Goal: Navigation & Orientation: Find specific page/section

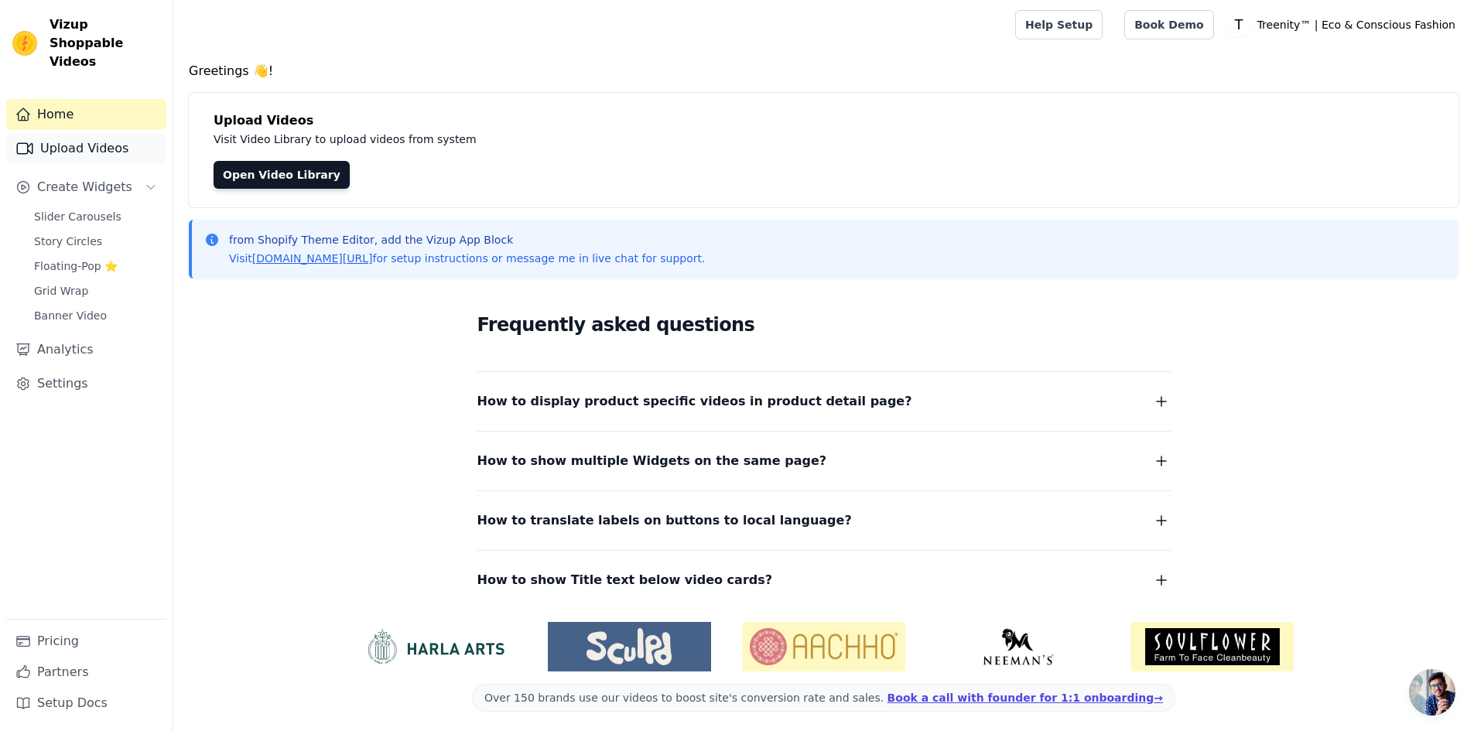
click at [68, 138] on link "Upload Videos" at bounding box center [86, 148] width 160 height 31
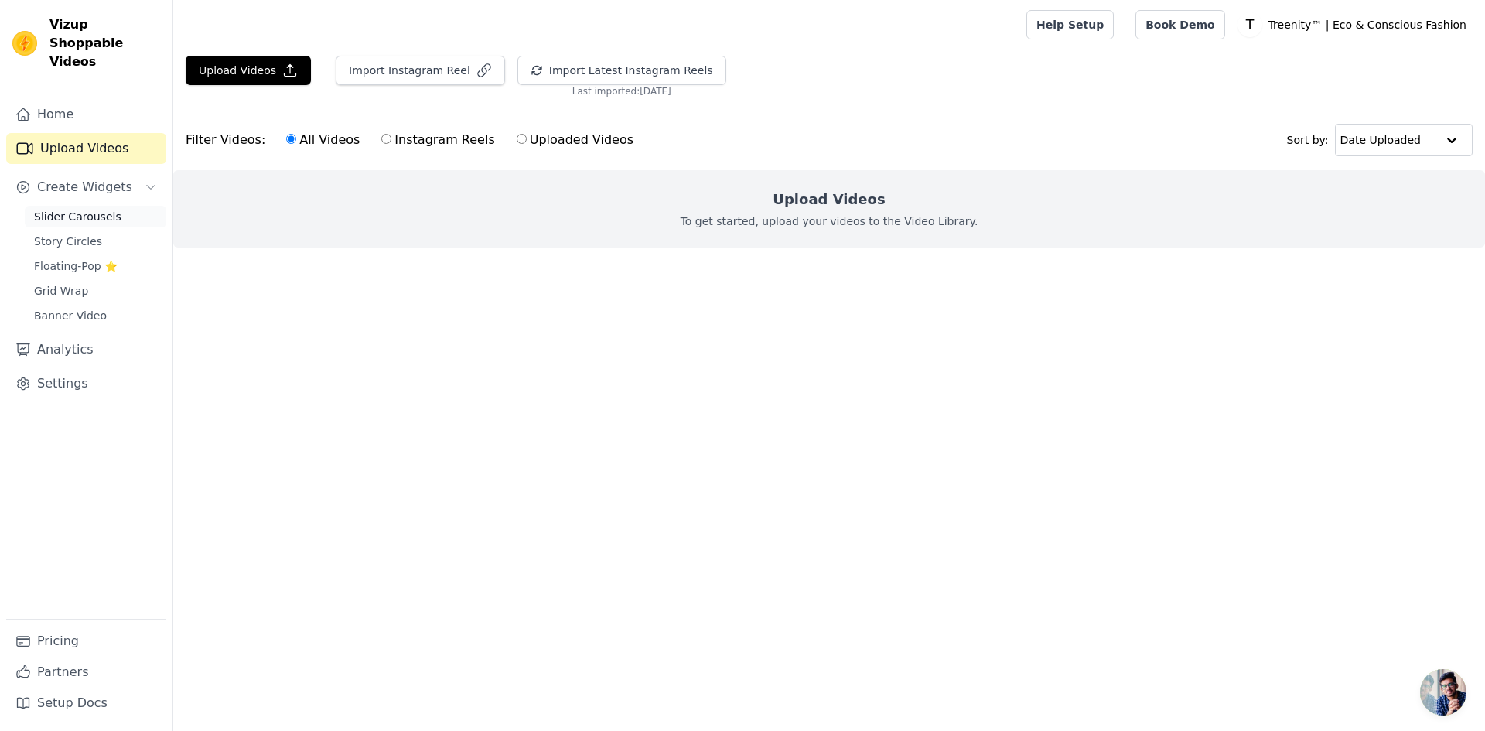
click at [75, 209] on span "Slider Carousels" at bounding box center [77, 216] width 87 height 15
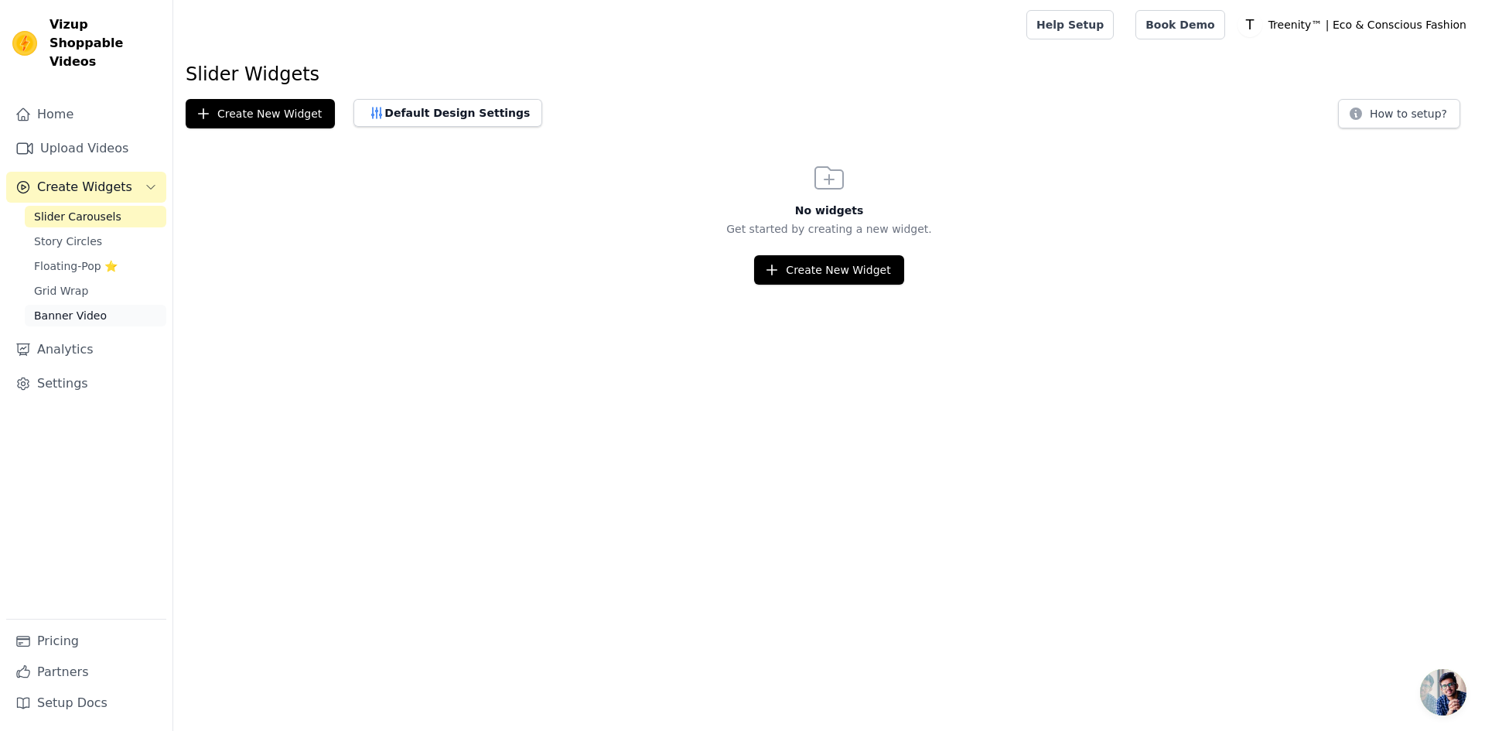
click at [76, 305] on link "Banner Video" at bounding box center [96, 316] width 142 height 22
